Goal: Information Seeking & Learning: Learn about a topic

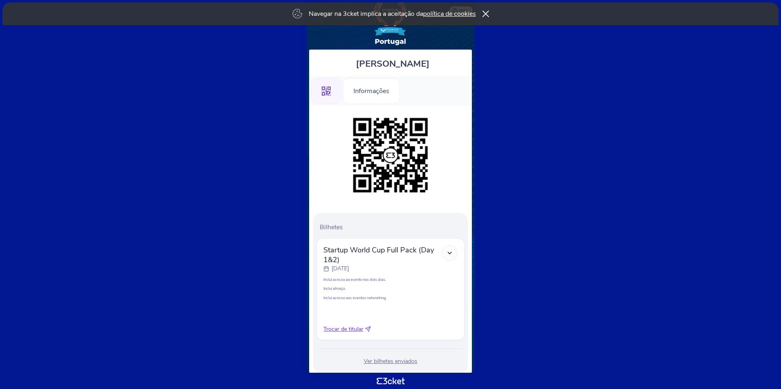
scroll to position [37, 0]
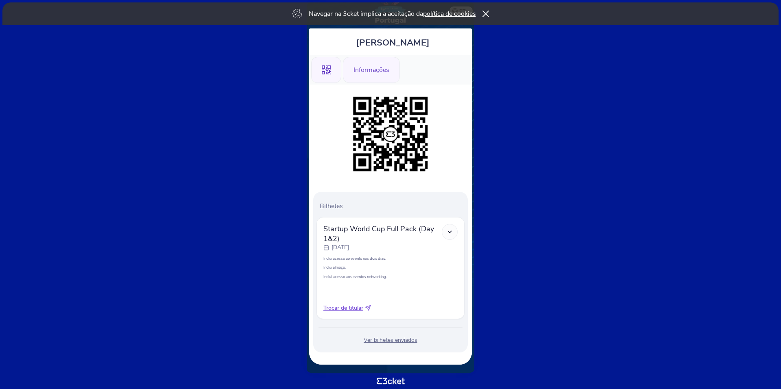
click at [378, 72] on div "Informações" at bounding box center [371, 70] width 57 height 26
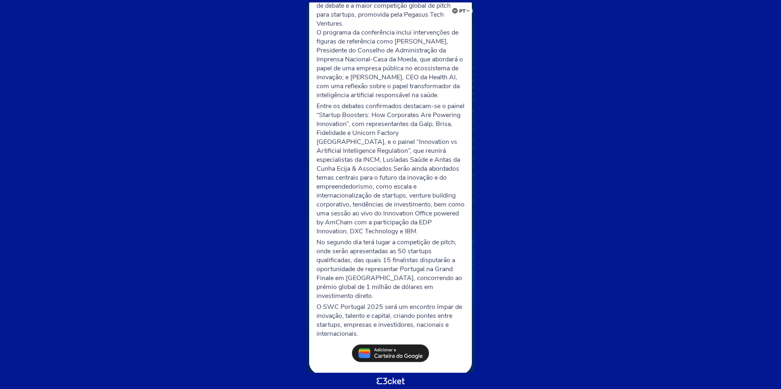
scroll to position [219, 0]
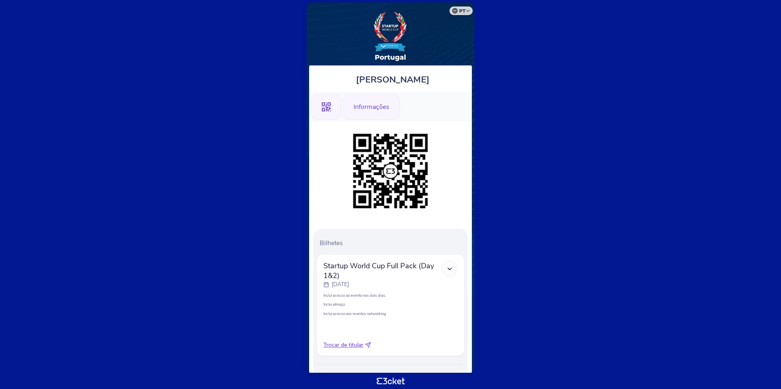
click at [374, 115] on div "Informações" at bounding box center [371, 107] width 57 height 26
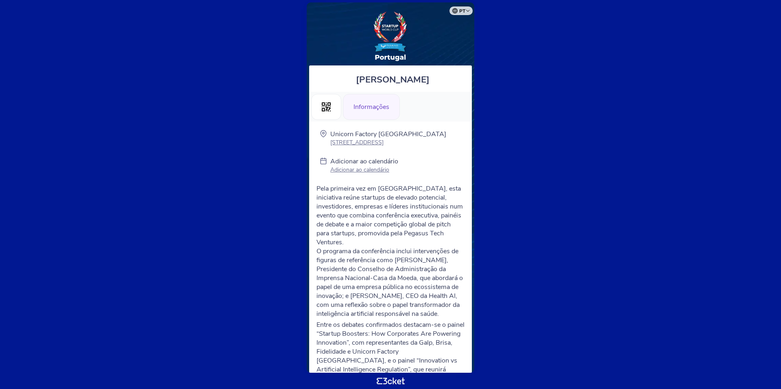
click at [403, 27] on img at bounding box center [390, 36] width 37 height 51
